Goal: Information Seeking & Learning: Learn about a topic

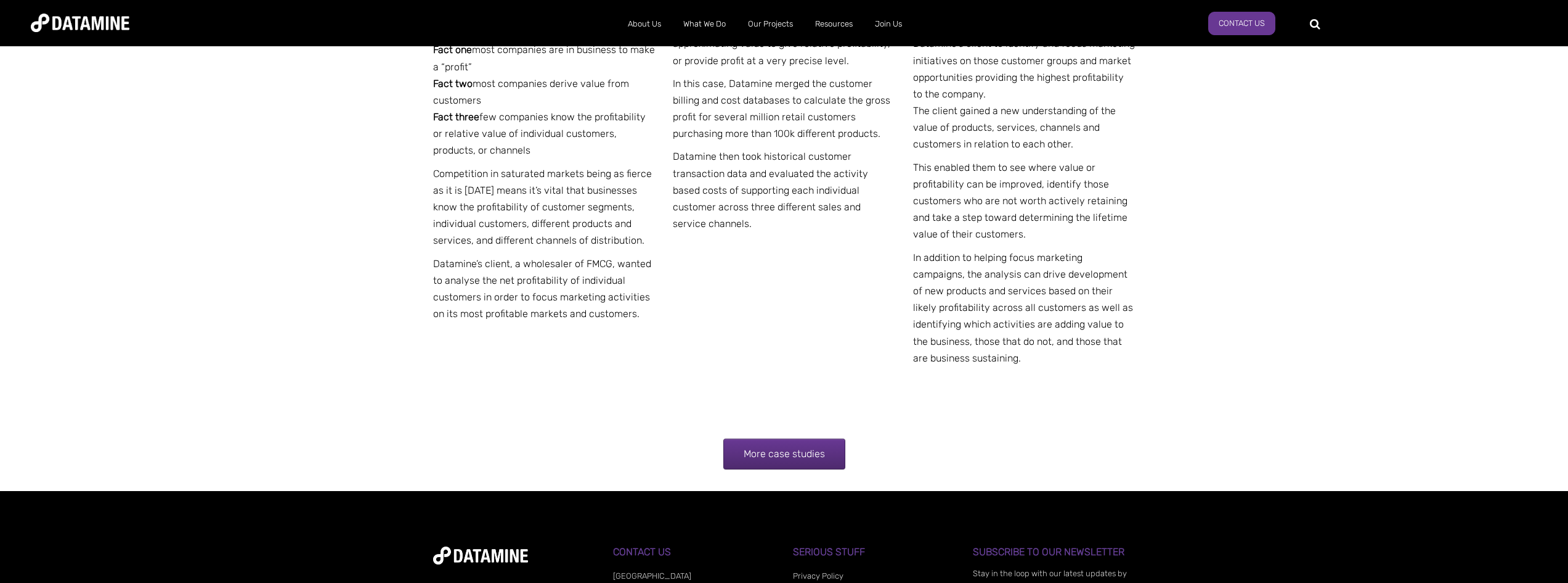
scroll to position [2413, 0]
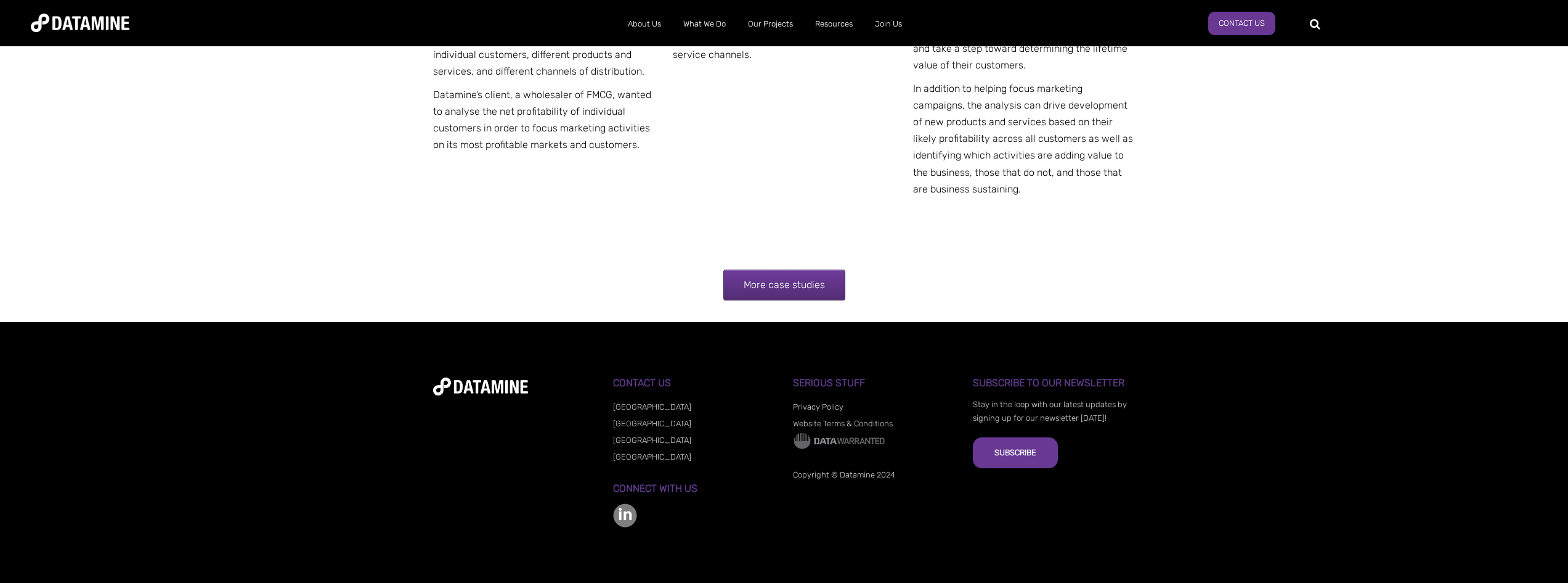
click at [766, 283] on link "More case studies" at bounding box center [785, 285] width 122 height 31
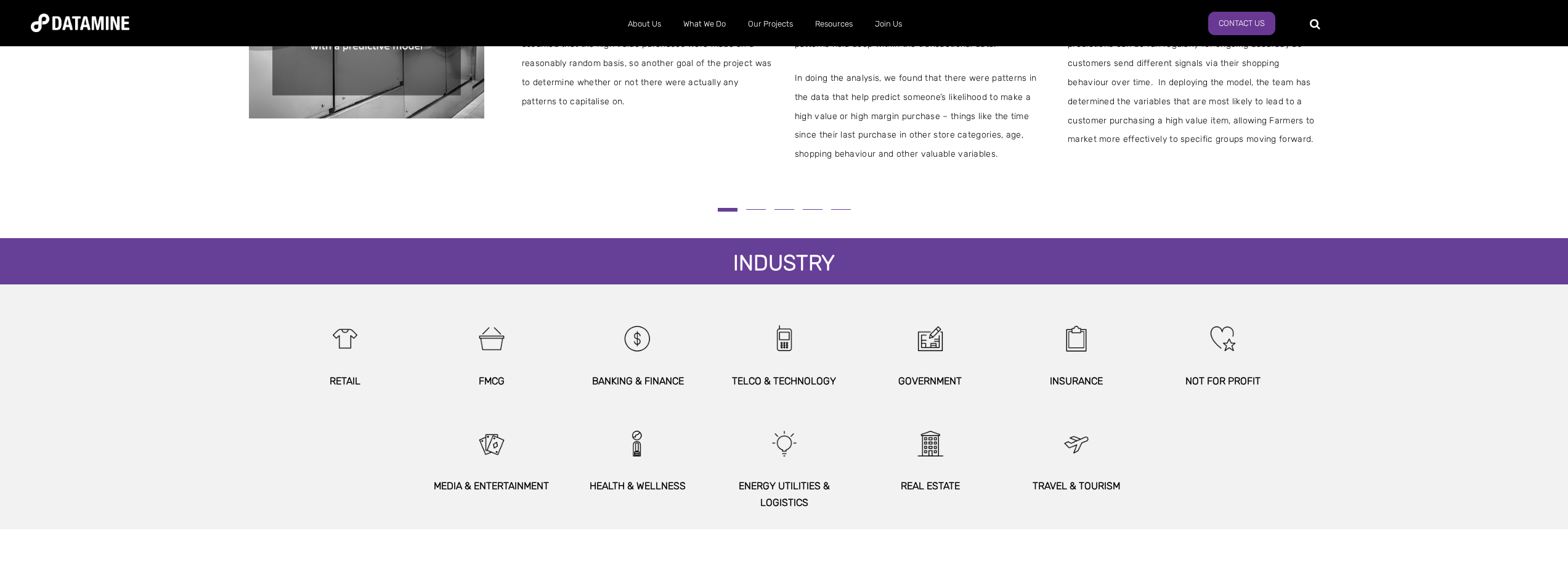
scroll to position [493, 0]
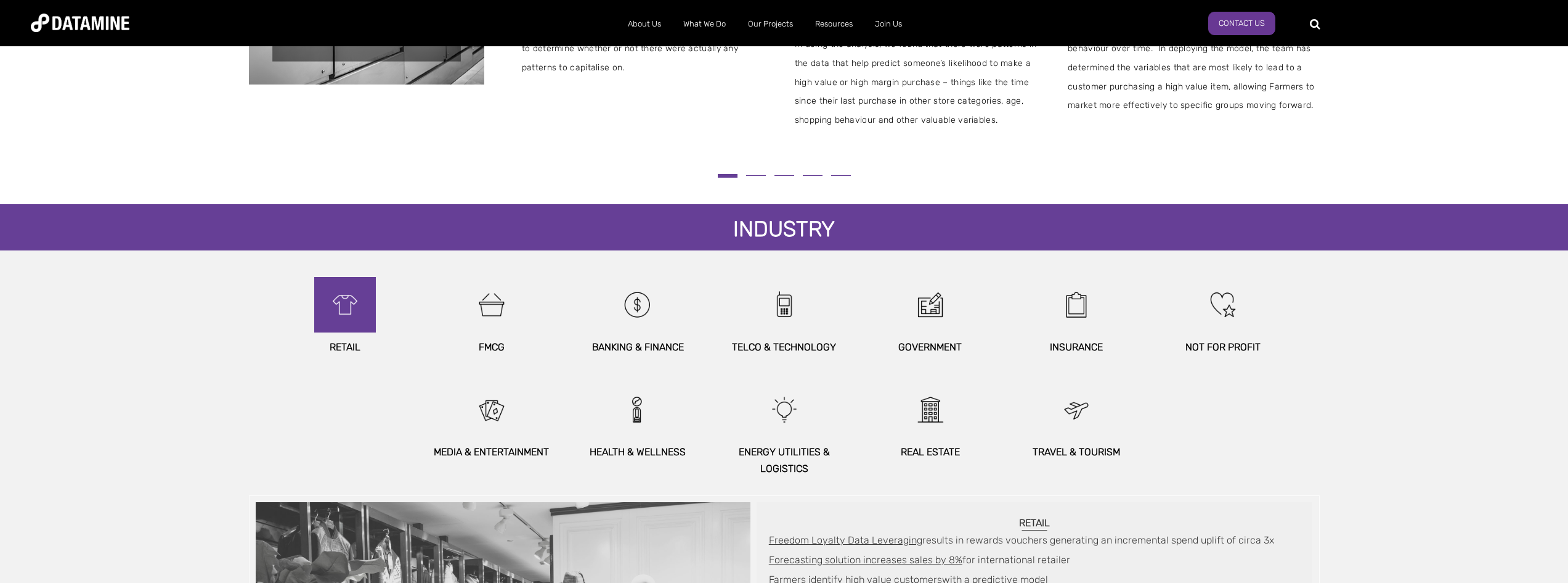
click at [350, 306] on img at bounding box center [344, 305] width 53 height 56
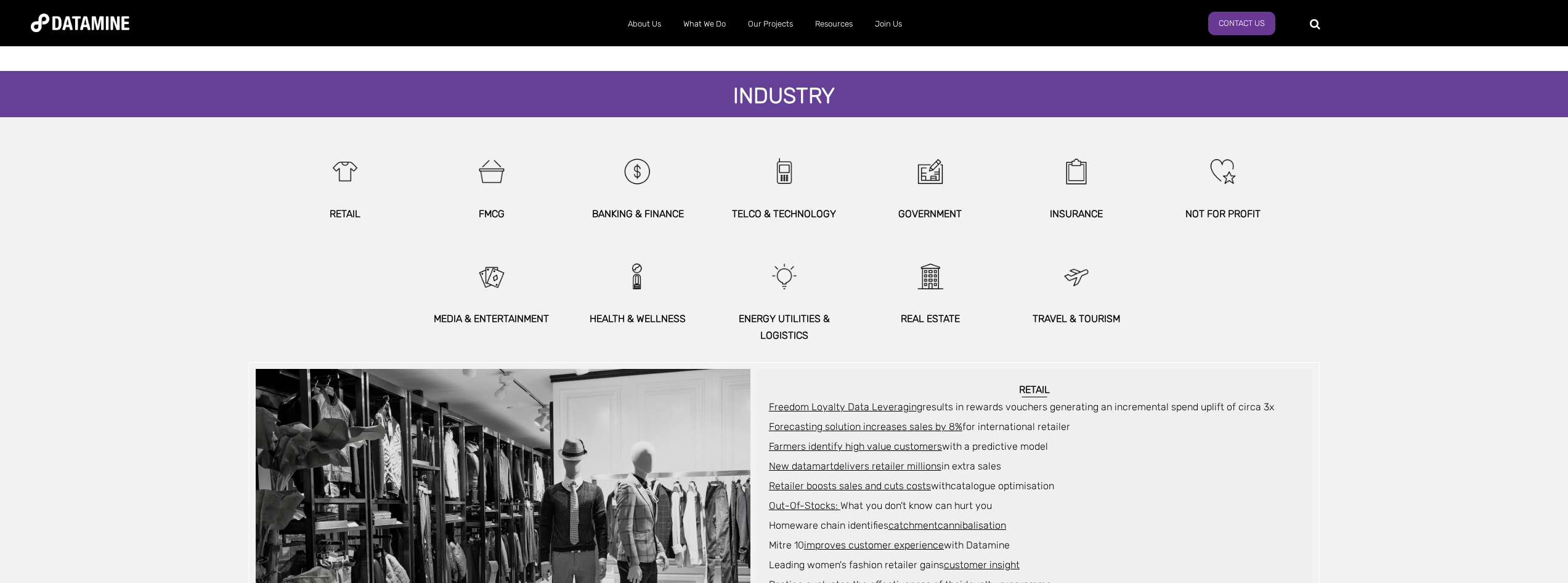
scroll to position [582, 0]
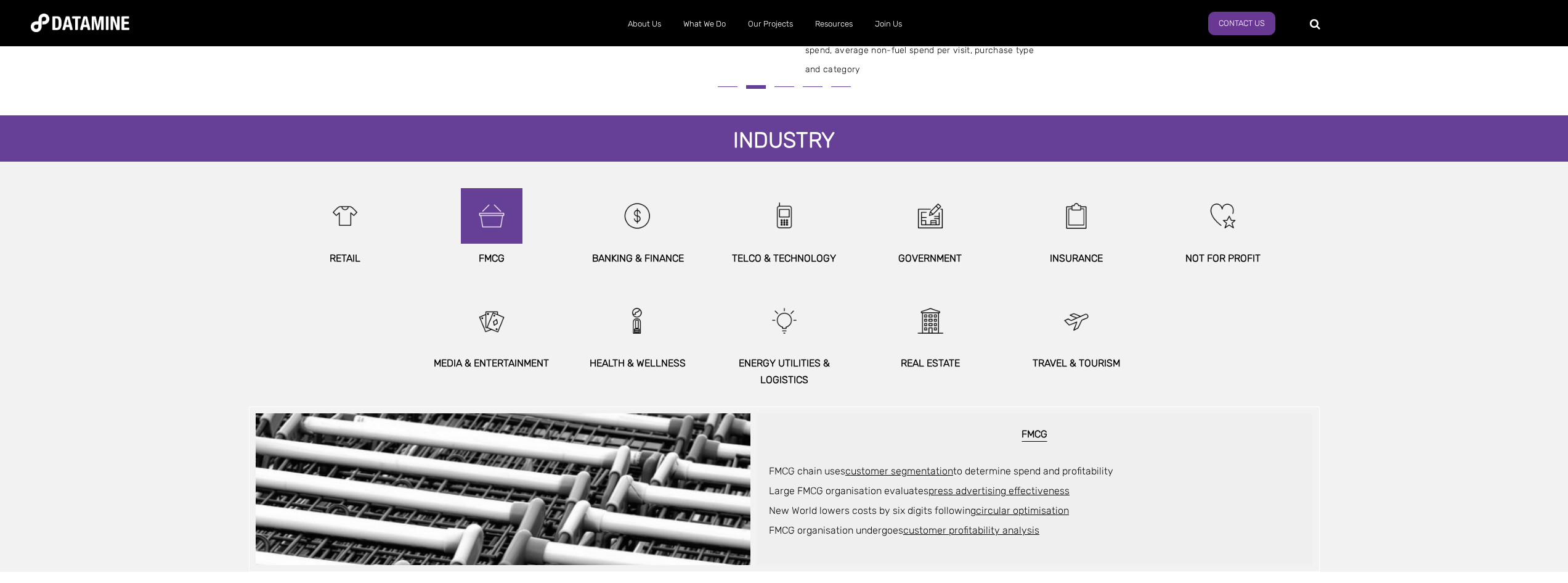
click at [503, 205] on img at bounding box center [491, 216] width 53 height 56
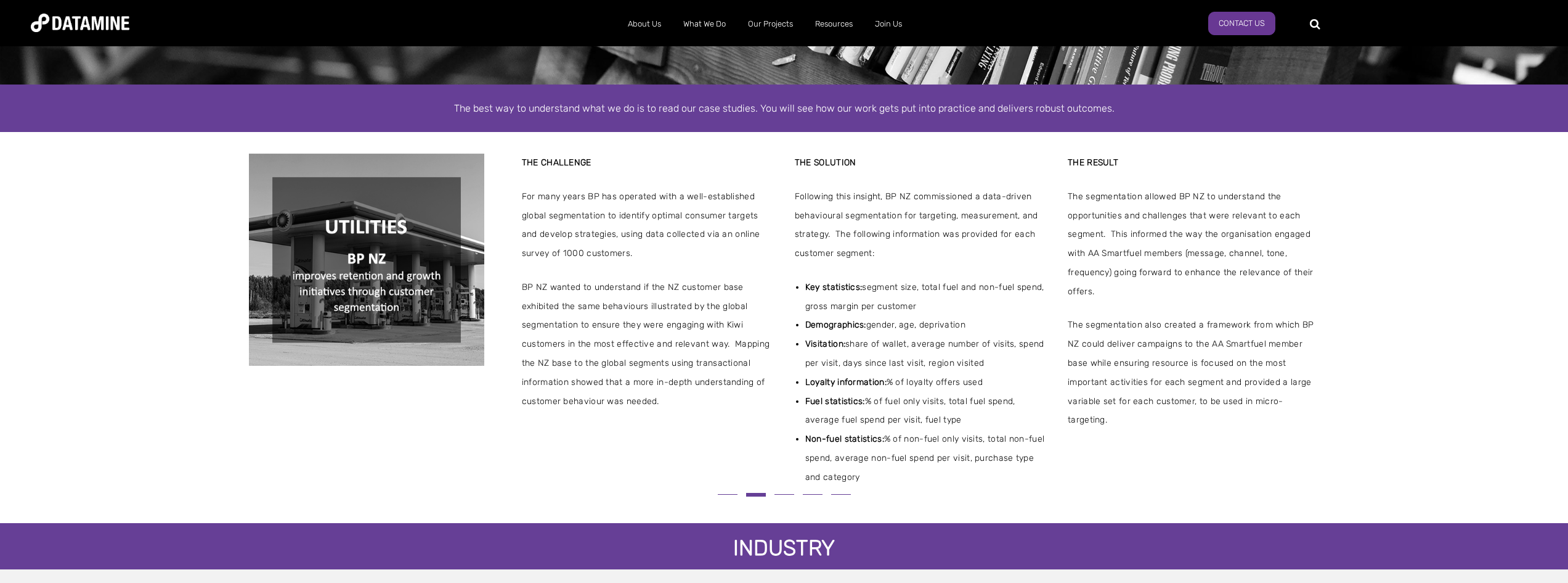
scroll to position [185, 0]
